Goal: Task Accomplishment & Management: Manage account settings

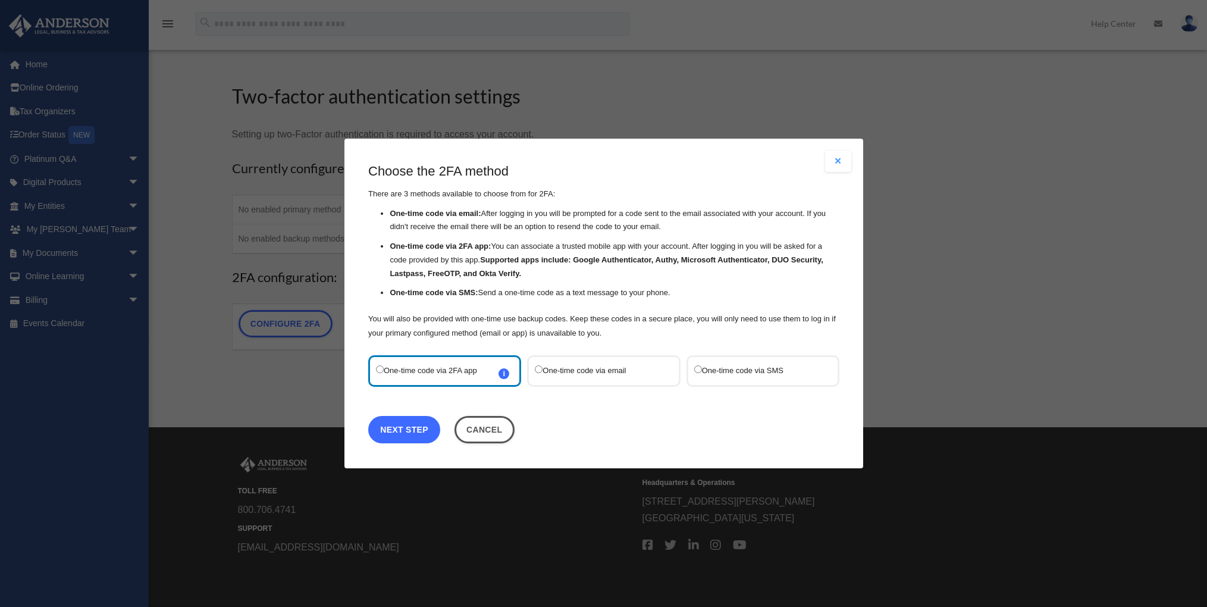
click at [397, 434] on link "Next Step" at bounding box center [404, 429] width 72 height 27
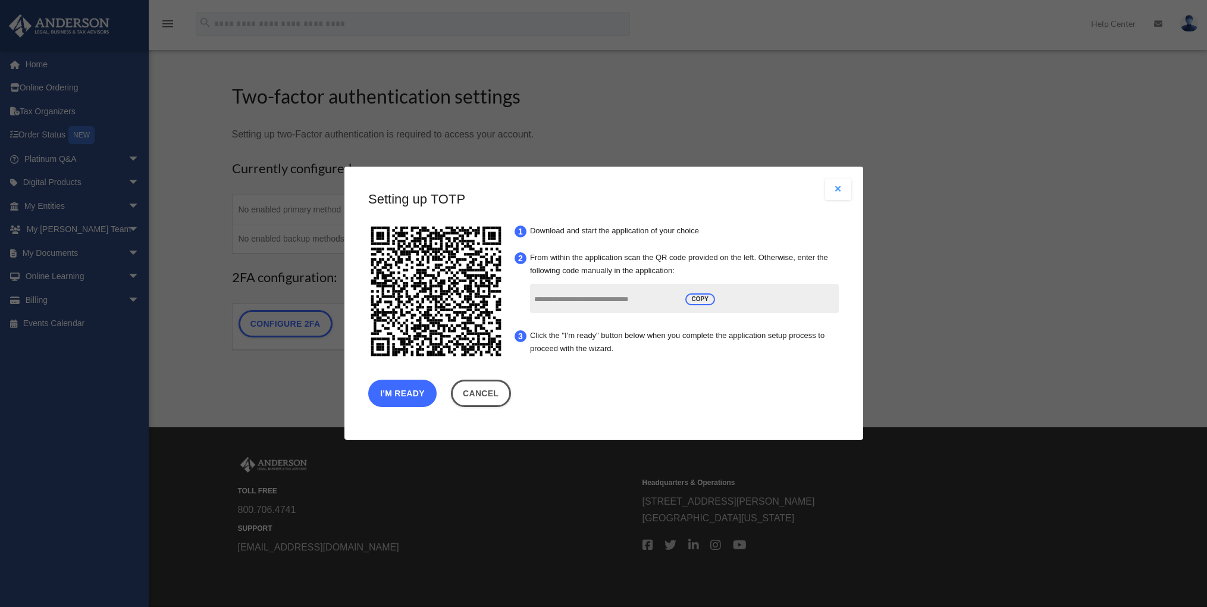
click at [415, 392] on button "I'm Ready" at bounding box center [402, 393] width 68 height 27
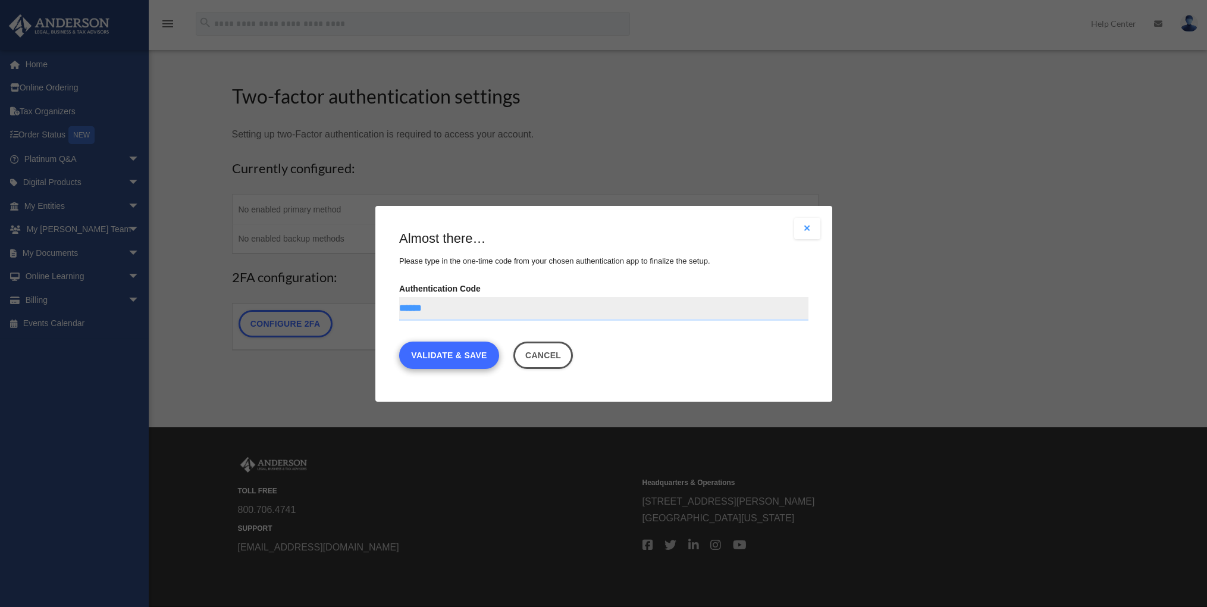
type input "******"
click at [472, 358] on link "Validate & Save" at bounding box center [449, 354] width 100 height 27
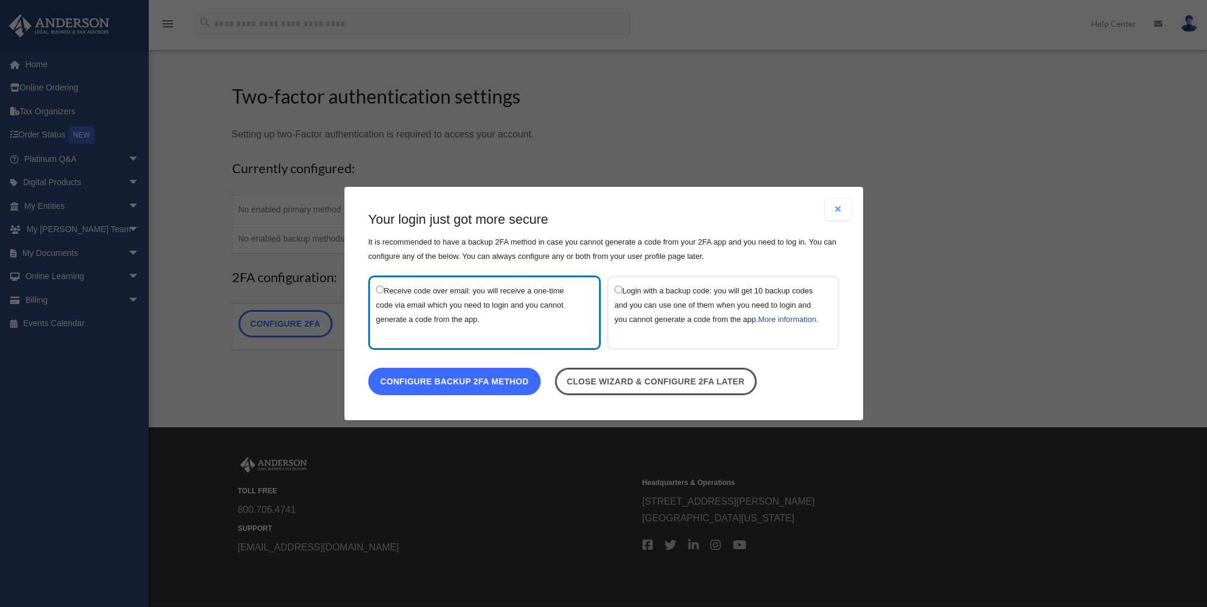
click at [488, 391] on link "Configure backup 2FA method" at bounding box center [454, 380] width 172 height 27
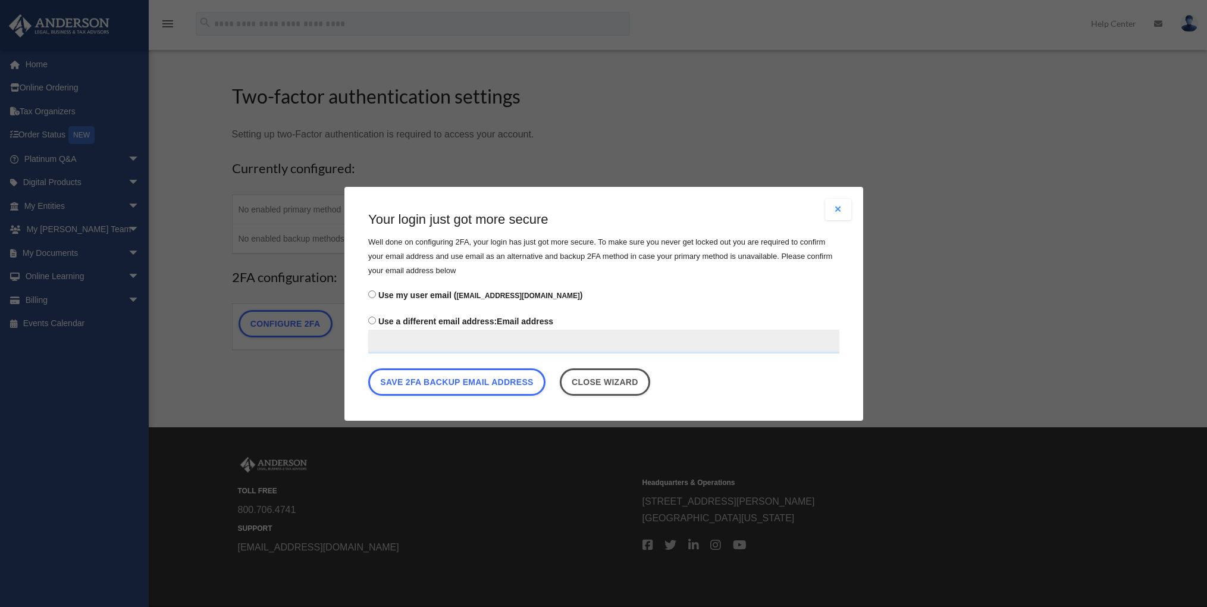
click at [498, 315] on label "Use a different email address: Email address" at bounding box center [603, 332] width 471 height 40
type input "**********"
click at [495, 392] on button "Save 2FA backup email address" at bounding box center [456, 380] width 177 height 27
click at [488, 378] on button "Save 2FA backup email address" at bounding box center [456, 380] width 177 height 27
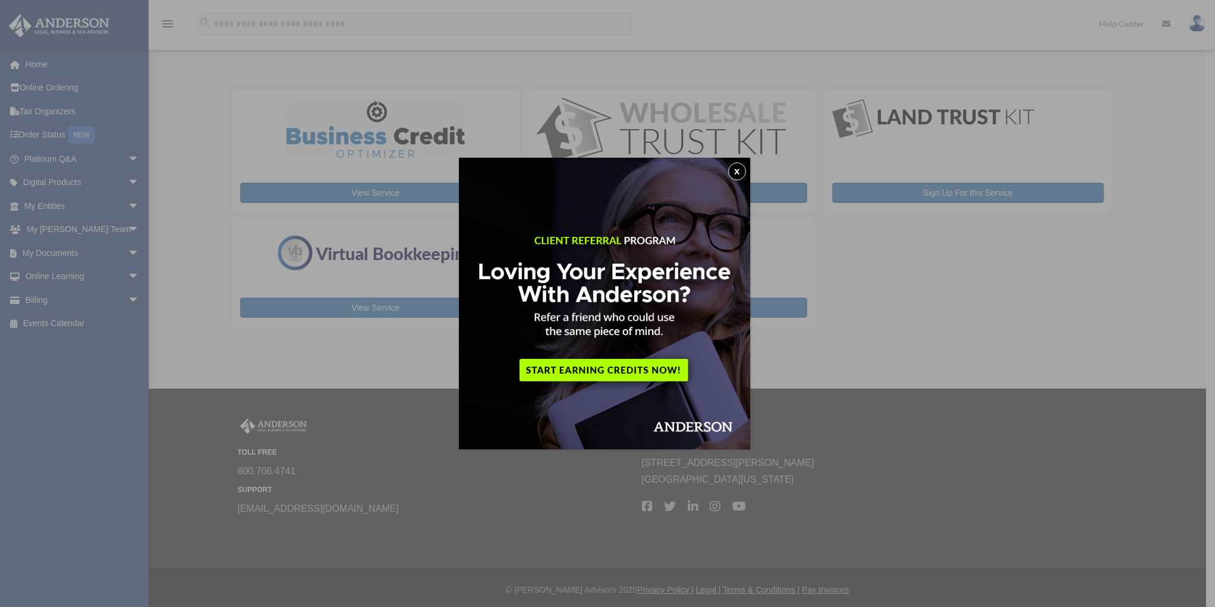
click at [732, 167] on button "x" at bounding box center [737, 171] width 18 height 18
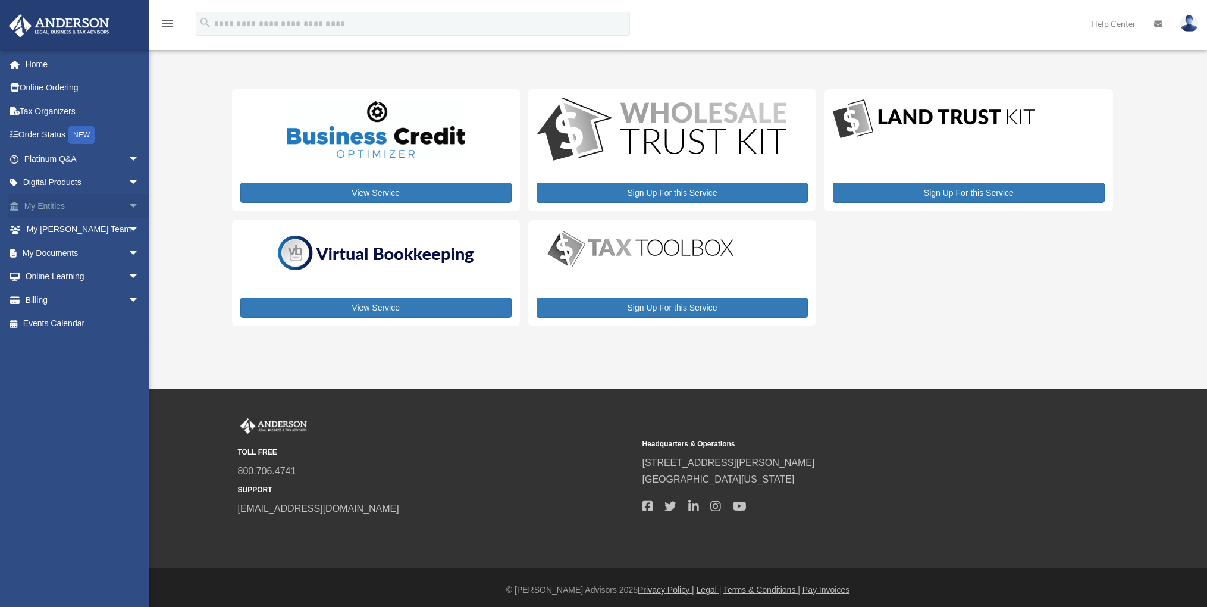
click at [59, 201] on link "My Entities arrow_drop_down" at bounding box center [82, 206] width 149 height 24
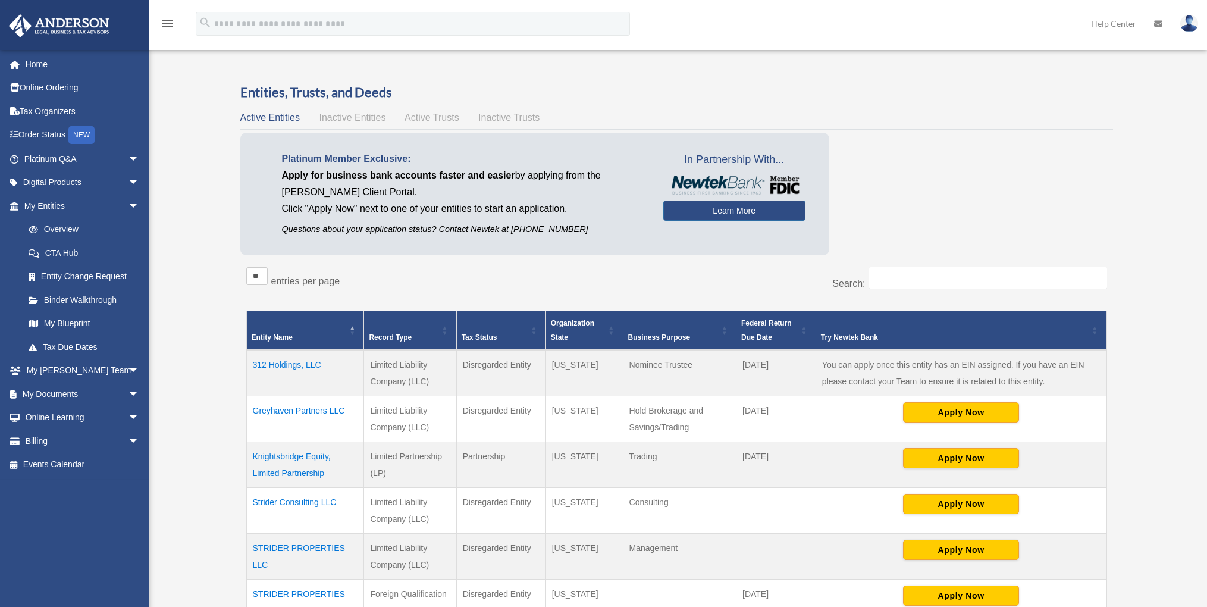
click at [1067, 115] on div "Active Entities Inactive Entities Active Trusts Inactive Trusts" at bounding box center [676, 117] width 872 height 17
